Goal: Understand site structure: Understand site structure

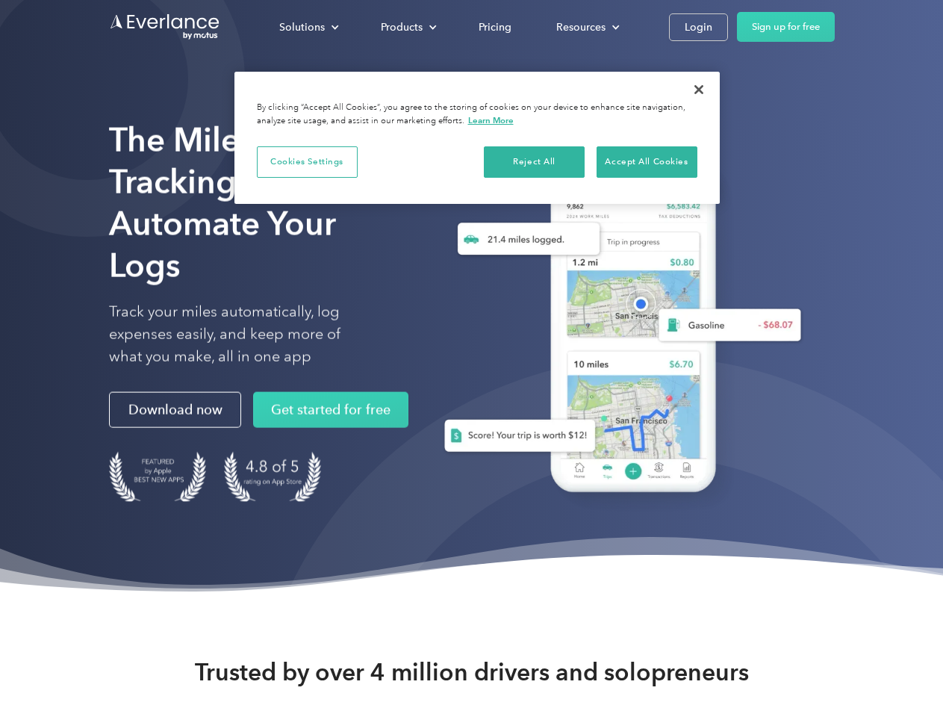
click at [308, 27] on div "Solutions" at bounding box center [302, 27] width 46 height 19
click at [407, 27] on div "Products" at bounding box center [402, 27] width 42 height 19
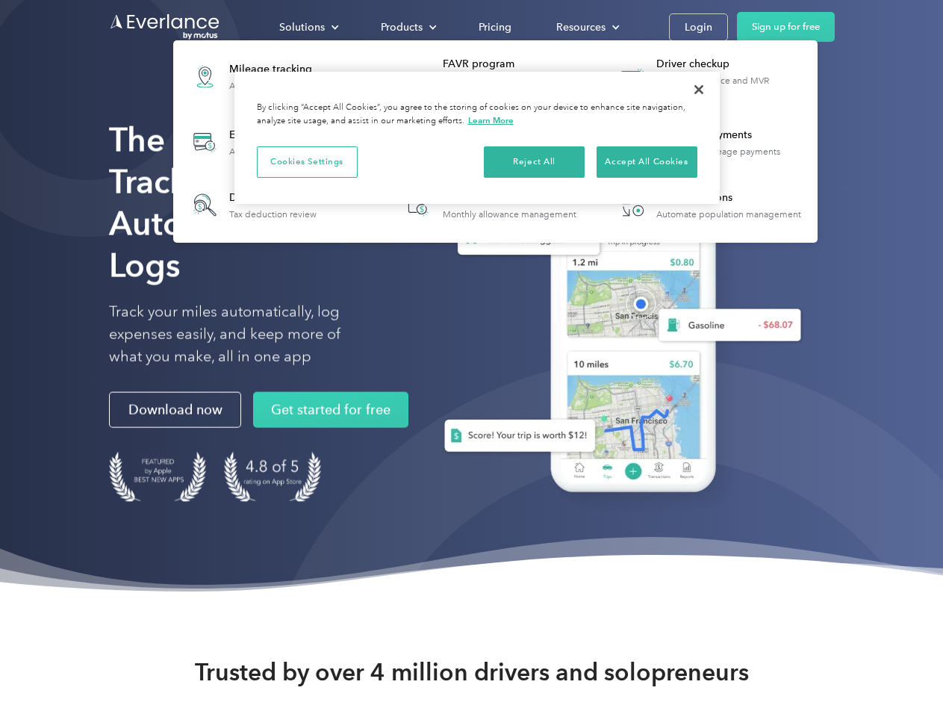
click at [586, 27] on div "Resources" at bounding box center [580, 27] width 49 height 19
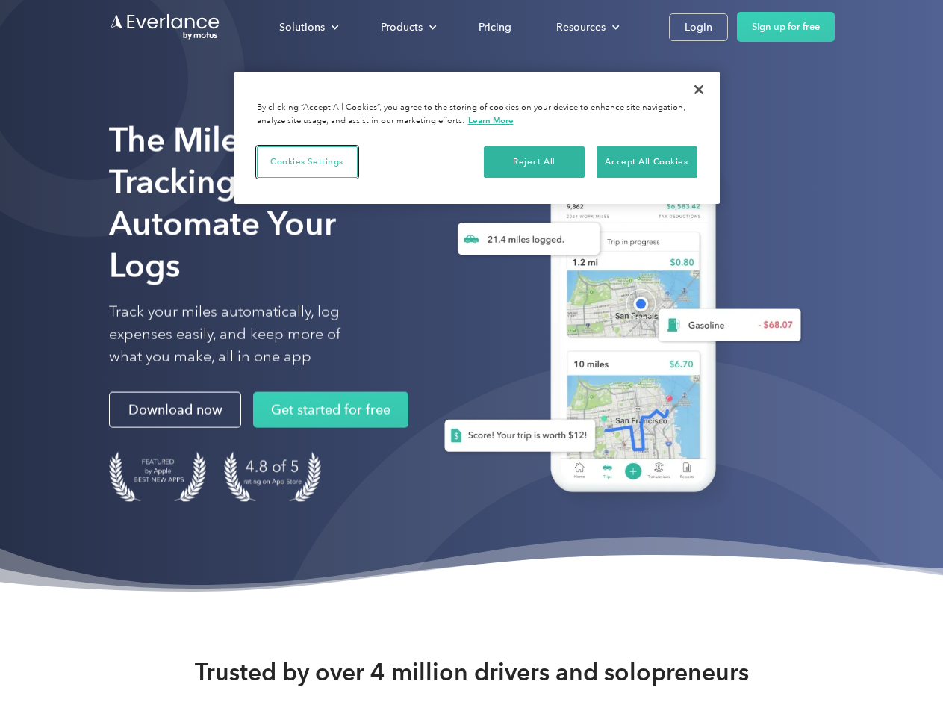
click at [307, 161] on button "Cookies Settings" at bounding box center [307, 161] width 101 height 31
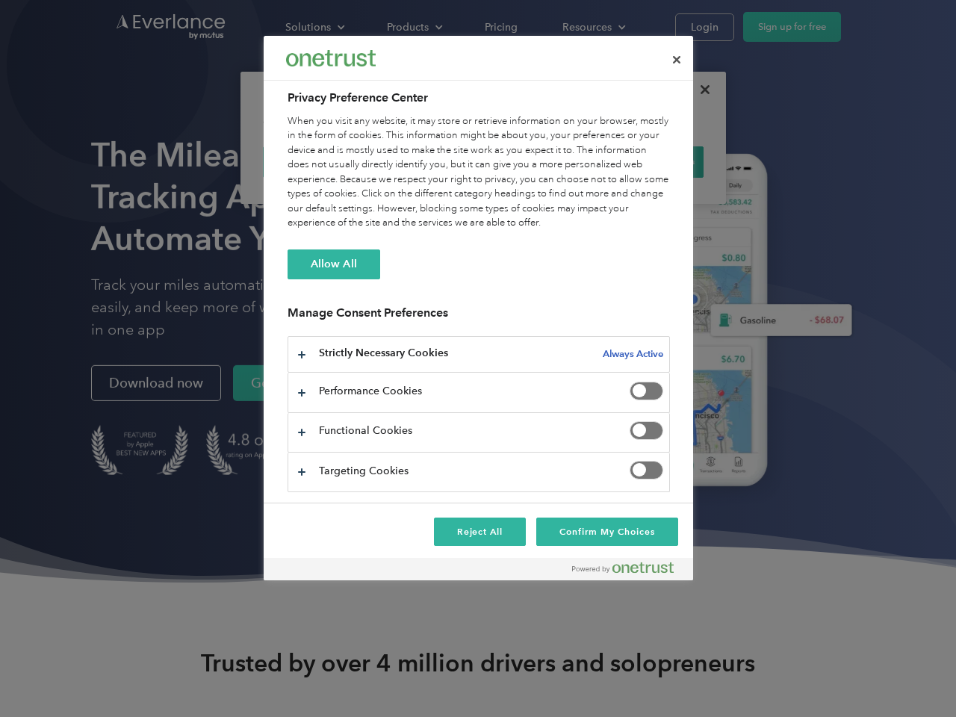
click at [535, 161] on div "When you visit any website, it may store or retrieve information on your browse…" at bounding box center [478, 172] width 382 height 116
click at [647, 161] on div "When you visit any website, it may store or retrieve information on your browse…" at bounding box center [478, 172] width 382 height 116
click at [699, 90] on div at bounding box center [478, 358] width 956 height 717
